Goal: Check status: Check status

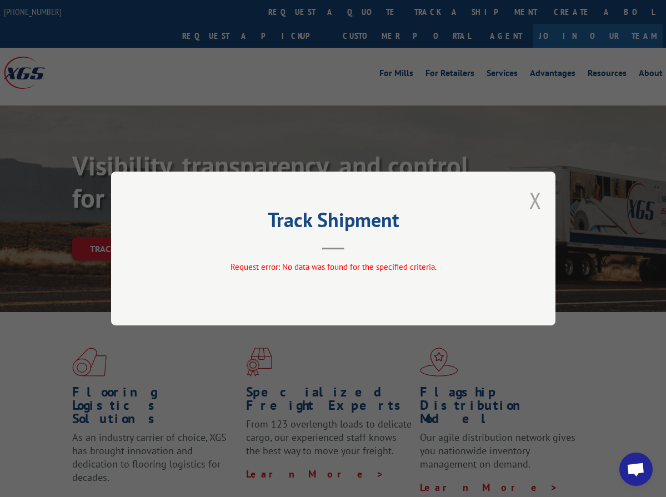
click at [539, 202] on button "Close modal" at bounding box center [535, 200] width 12 height 29
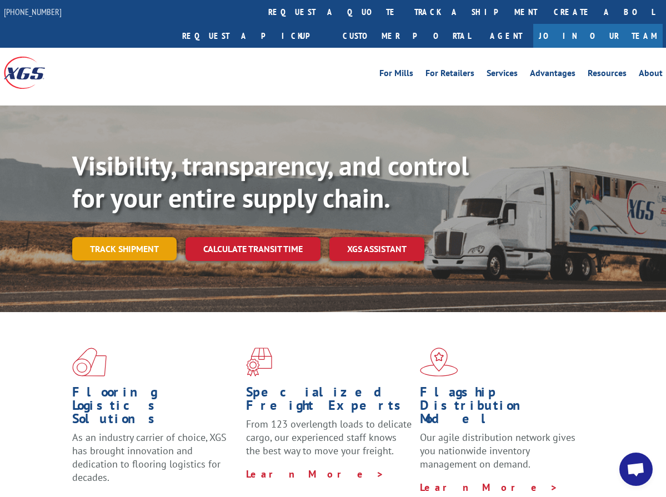
click at [116, 237] on link "Track shipment" at bounding box center [124, 248] width 104 height 23
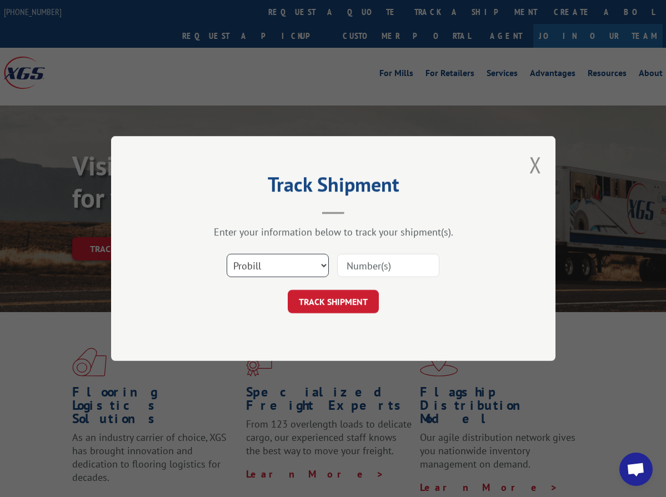
click at [317, 264] on select "Select category... Probill BOL PO" at bounding box center [278, 265] width 102 height 23
select select "po"
click at [227, 254] on select "Select category... Probill BOL PO" at bounding box center [278, 265] width 102 height 23
click at [374, 266] on input at bounding box center [388, 265] width 102 height 23
paste input "295504056"
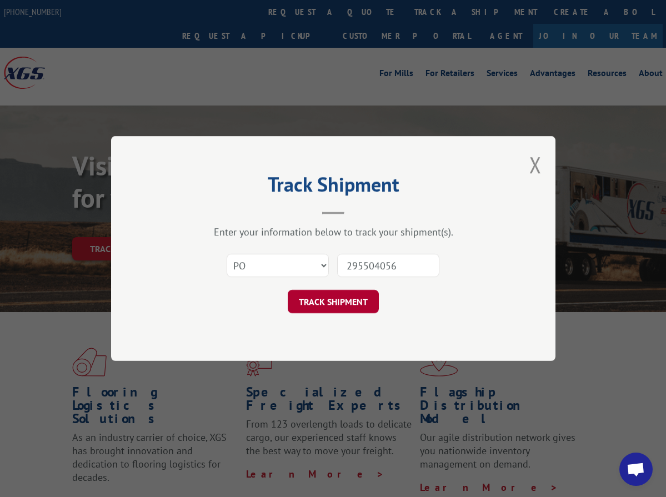
type input "295504056"
click at [334, 294] on button "TRACK SHIPMENT" at bounding box center [333, 301] width 91 height 23
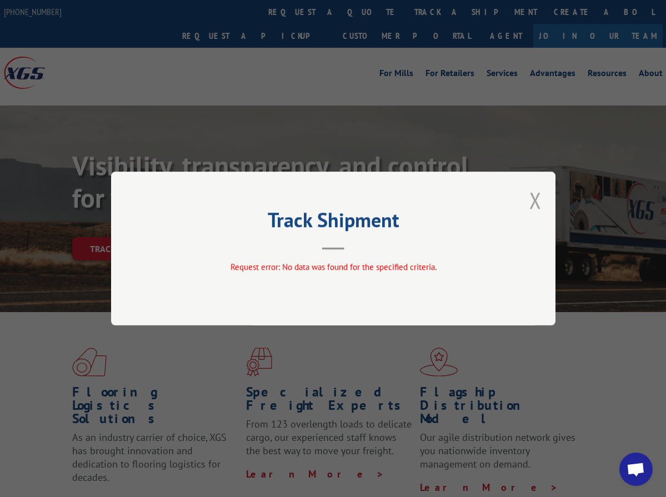
click at [537, 206] on button "Close modal" at bounding box center [535, 200] width 12 height 29
